Goal: Information Seeking & Learning: Learn about a topic

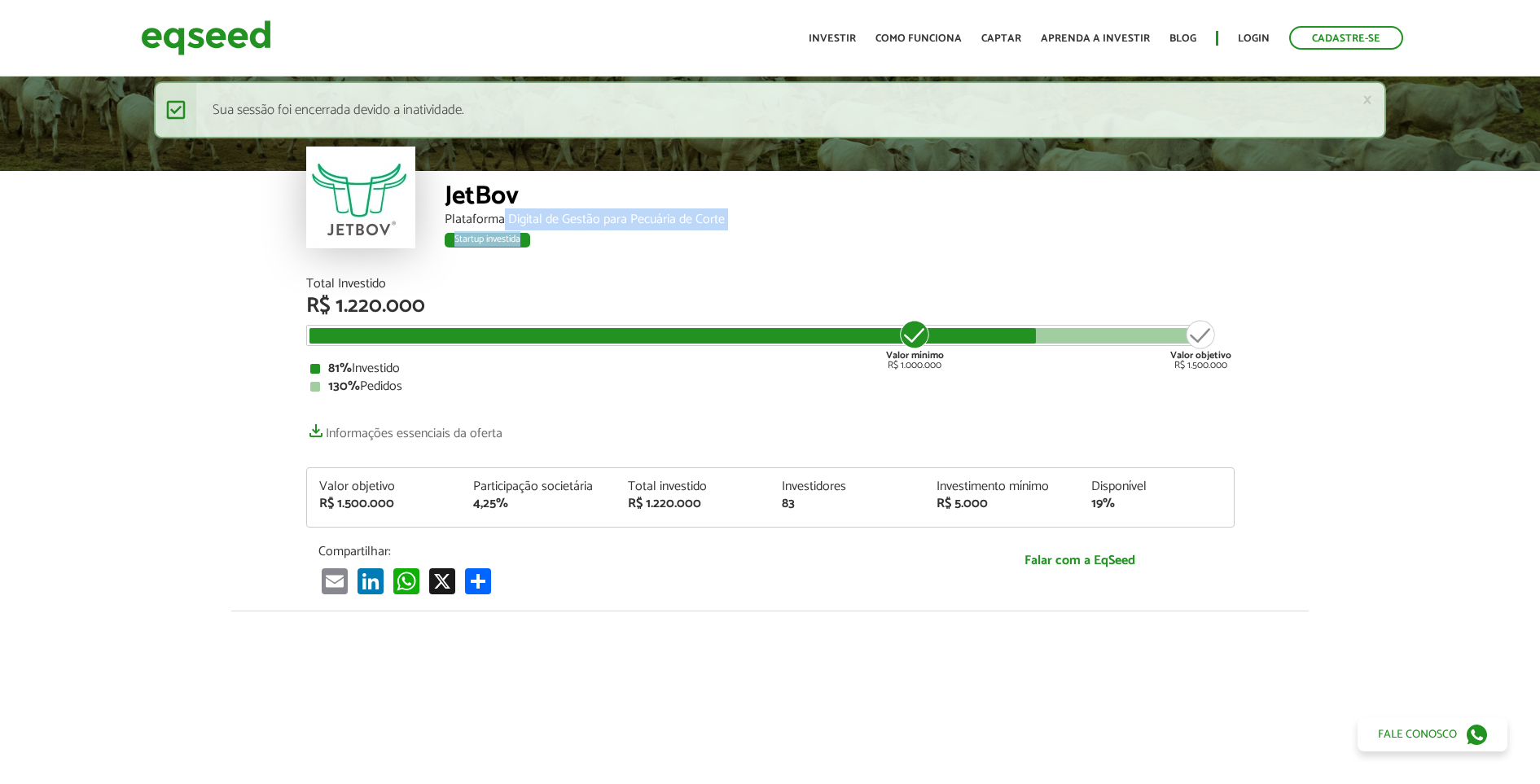
drag, startPoint x: 745, startPoint y: 228, endPoint x: 503, endPoint y: 220, distance: 242.1
click at [503, 220] on div "JetBov Plataforma Digital de Gestão para Pecuária de Corte Startup investida" at bounding box center [840, 224] width 790 height 107
click at [503, 220] on div "Plataforma Digital de Gestão para Pecuária de Corte" at bounding box center [840, 220] width 790 height 13
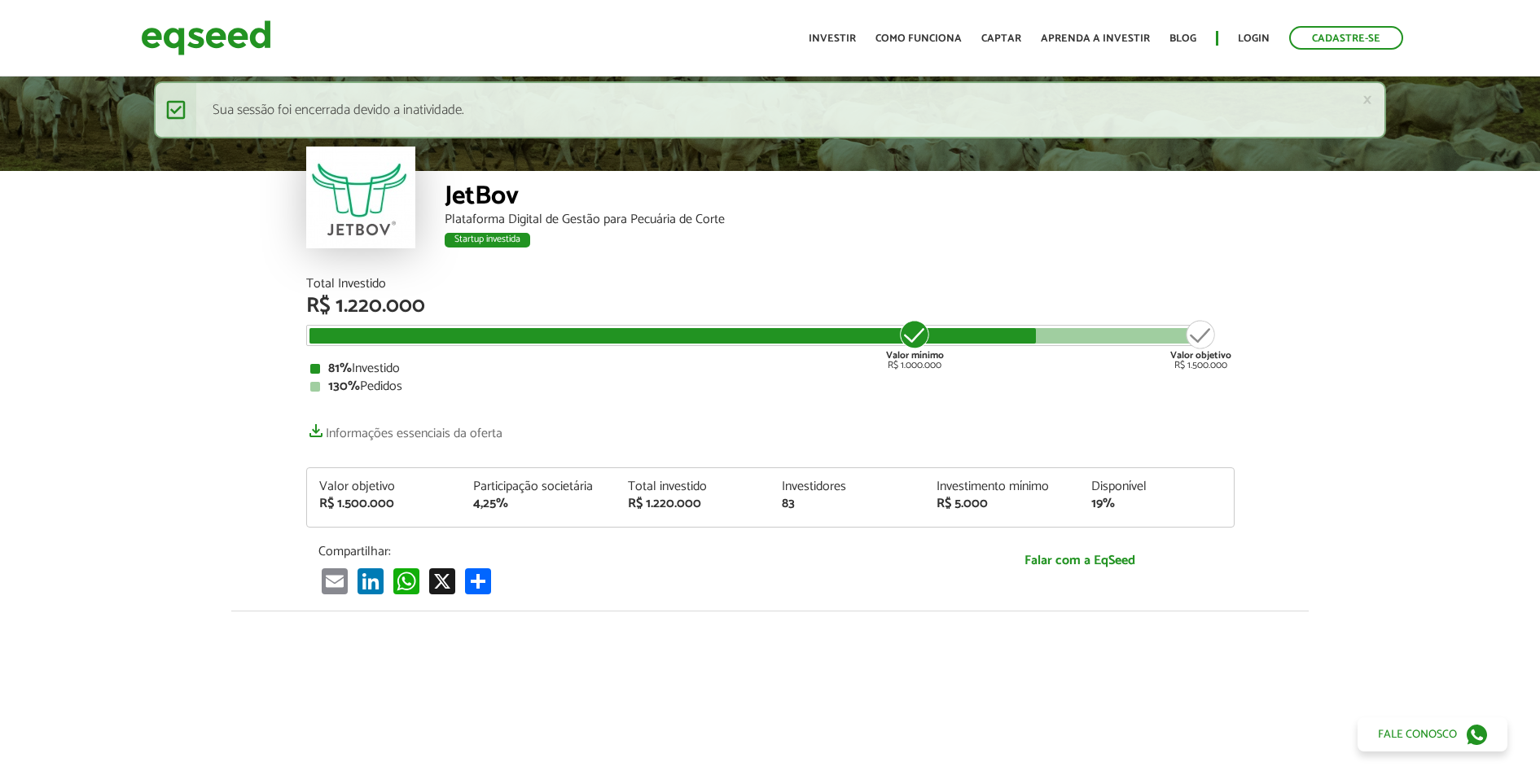
drag, startPoint x: 503, startPoint y: 220, endPoint x: 671, endPoint y: 250, distance: 170.7
click at [671, 250] on div "Startup investida" at bounding box center [840, 243] width 790 height 22
drag, startPoint x: 742, startPoint y: 216, endPoint x: 446, endPoint y: 214, distance: 296.0
click at [446, 214] on div "Plataforma Digital de Gestão para Pecuária de Corte" at bounding box center [840, 220] width 790 height 13
copy div "Plataforma Digital de Gestão para Pecuária de Corte"
